Goal: Find specific page/section: Find specific page/section

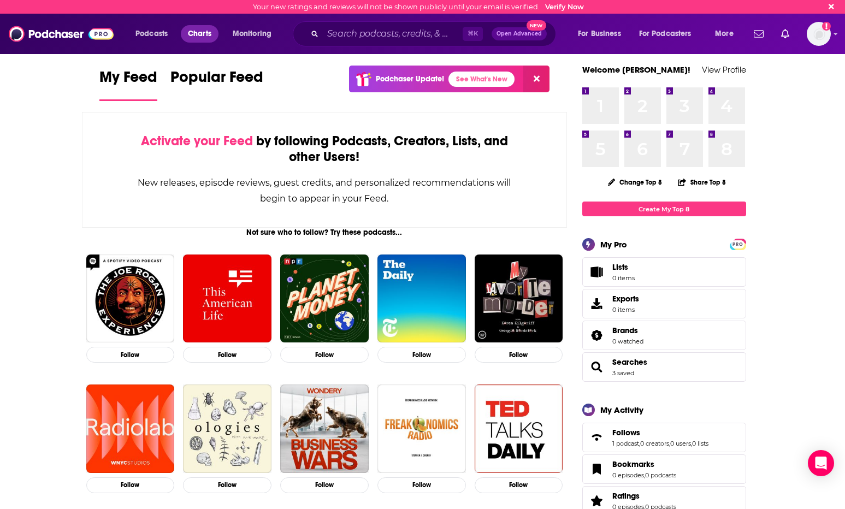
click at [205, 34] on span "Charts" at bounding box center [199, 33] width 23 height 15
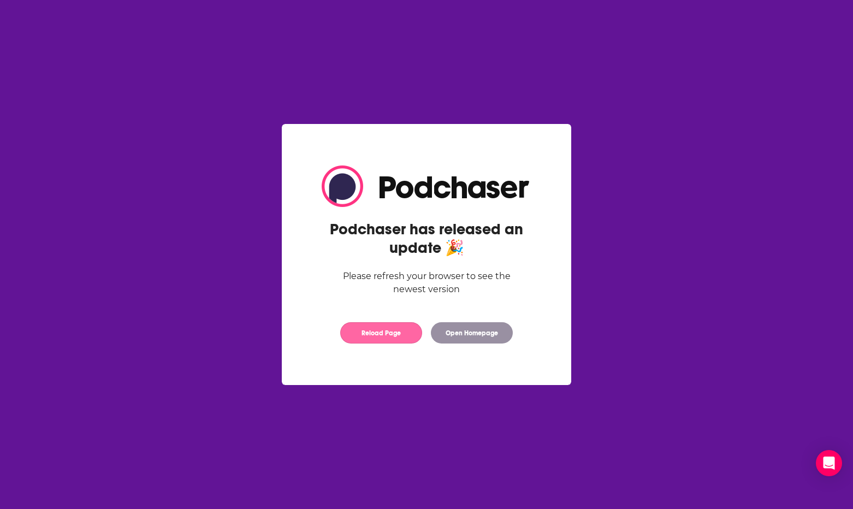
click at [377, 336] on button "Reload Page" at bounding box center [381, 332] width 82 height 21
click at [383, 332] on button "Reload Page" at bounding box center [381, 332] width 82 height 21
click at [467, 335] on button "Open Homepage" at bounding box center [472, 332] width 82 height 21
